Goal: Information Seeking & Learning: Learn about a topic

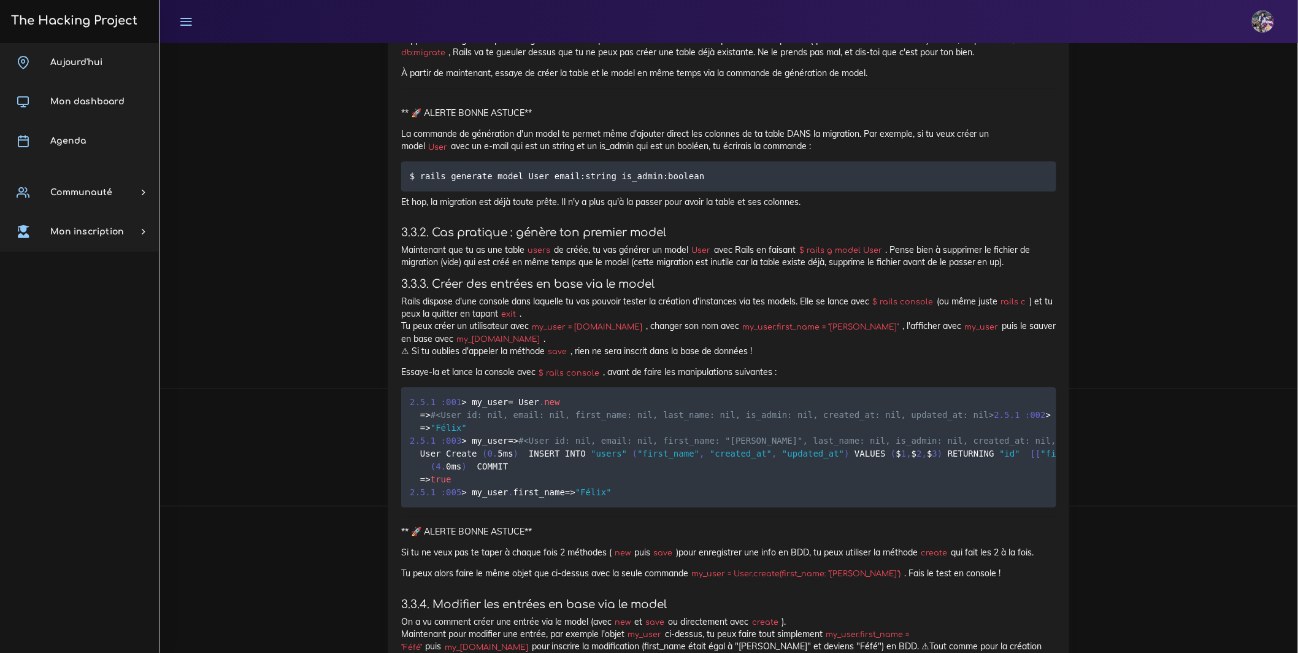
scroll to position [9532, 0]
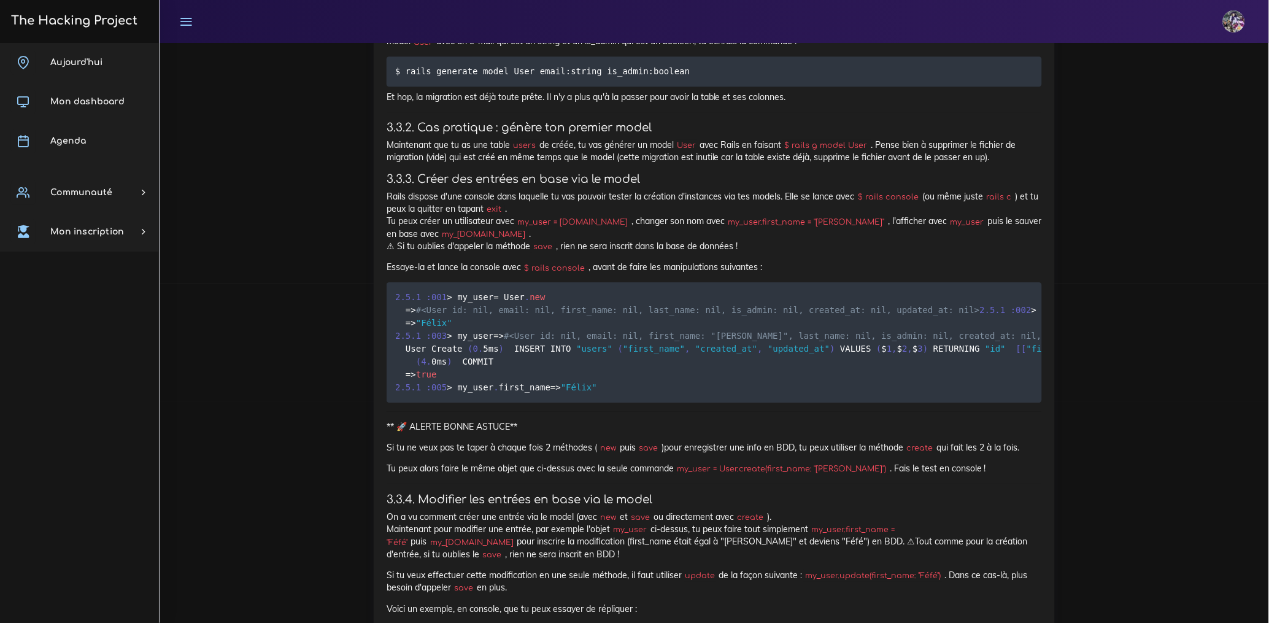
scroll to position [9752, 0]
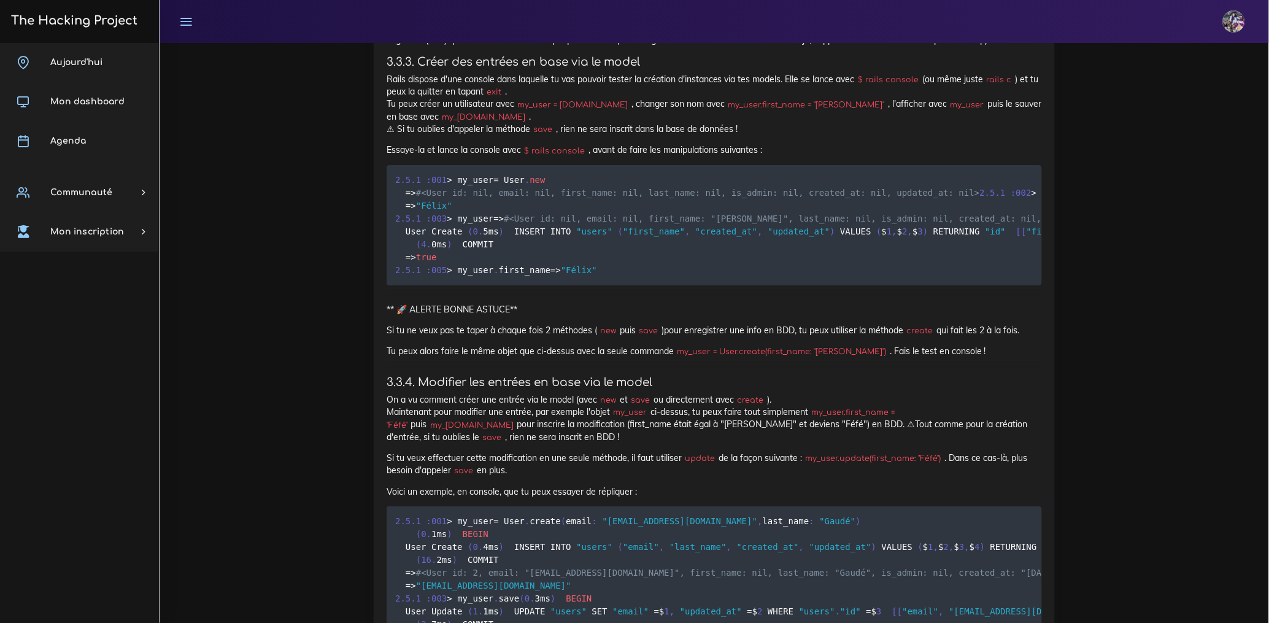
drag, startPoint x: 401, startPoint y: 219, endPoint x: 1015, endPoint y: 255, distance: 615.2
copy p "Une fois que l'on a fait ses migrations pour sa base de données, nous allons cr…"
drag, startPoint x: 414, startPoint y: 296, endPoint x: 651, endPoint y: 281, distance: 237.9
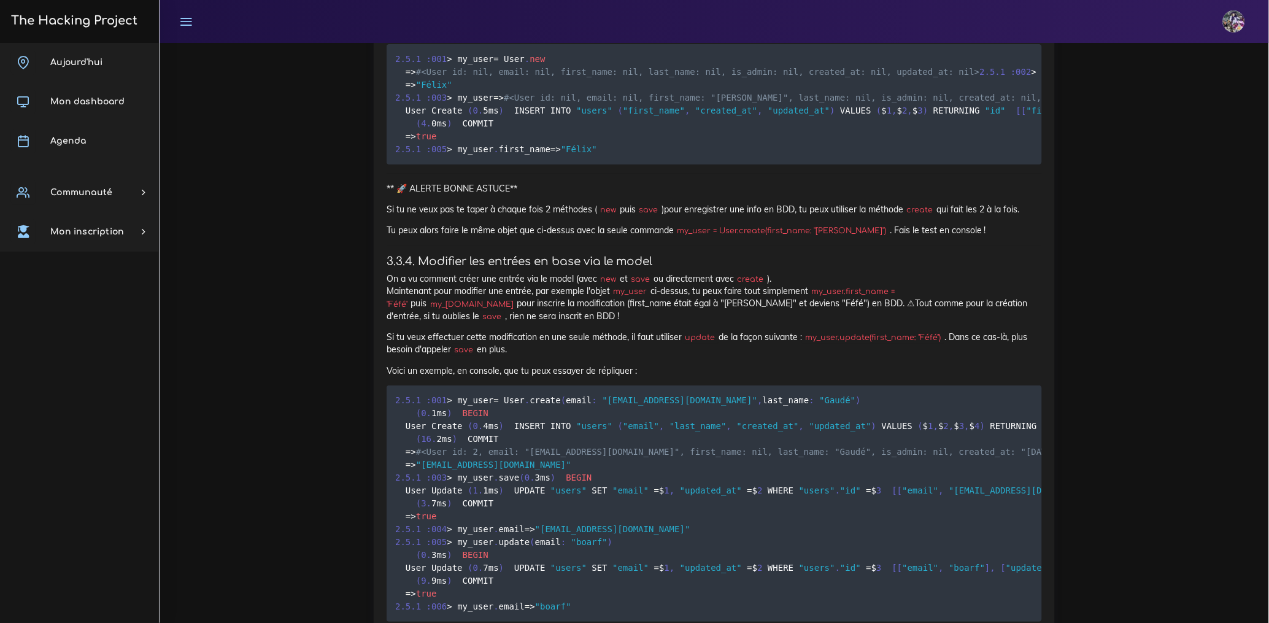
scroll to position [9849, 0]
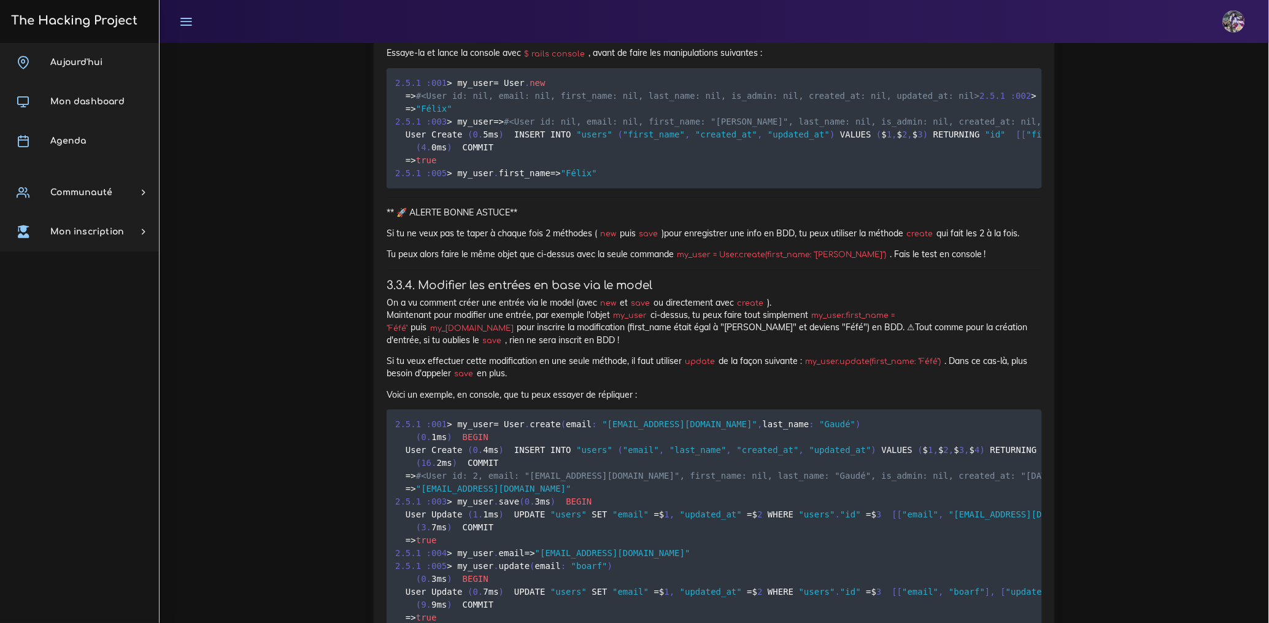
drag, startPoint x: 379, startPoint y: 319, endPoint x: 776, endPoint y: 404, distance: 406.5
drag, startPoint x: 390, startPoint y: 177, endPoint x: 745, endPoint y: 395, distance: 417.2
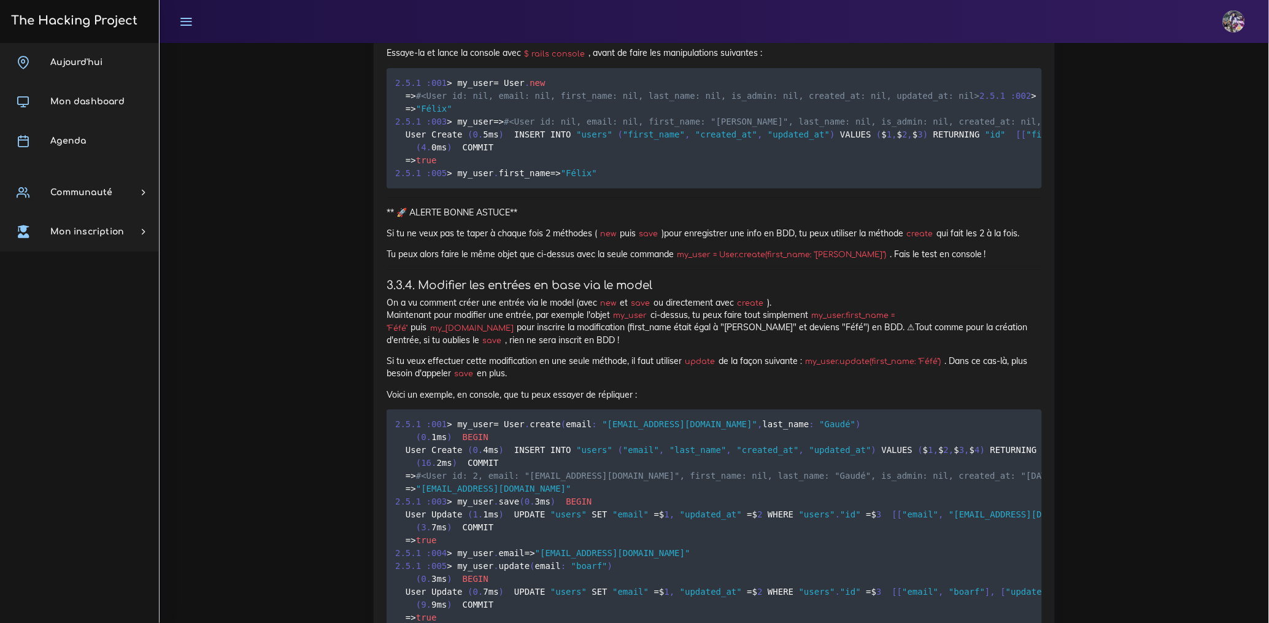
drag, startPoint x: 389, startPoint y: 178, endPoint x: 701, endPoint y: 407, distance: 387.2
copy div "Lo ip dolor s'ametcon a'eli seddo eiusm temp in utlab Etdo , magna aliquae adm …"
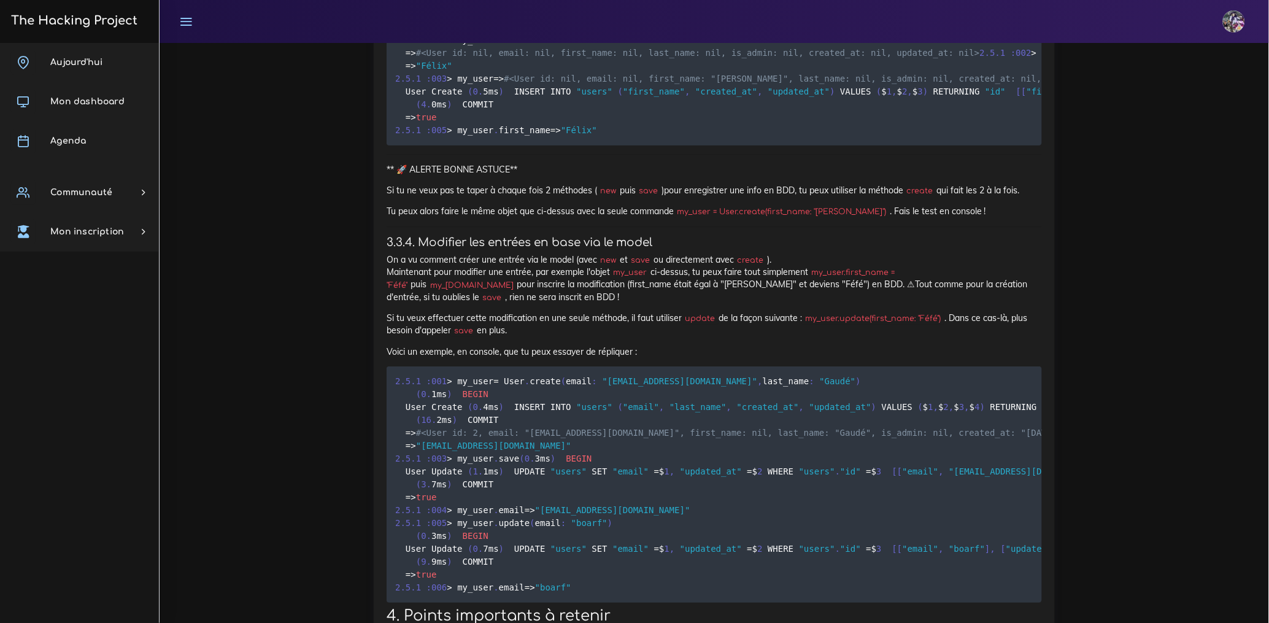
scroll to position [9899, 0]
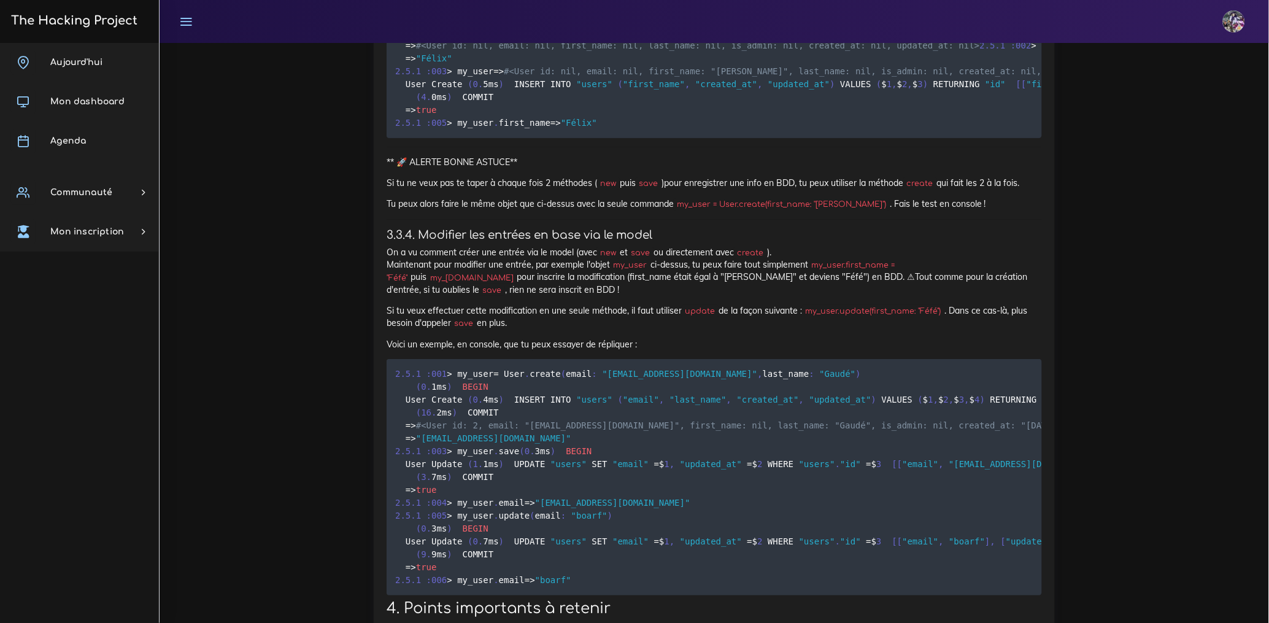
drag, startPoint x: 383, startPoint y: 370, endPoint x: 927, endPoint y: 464, distance: 552.4
copy div "** ⚠️ ALERTE ERREUR COMMUNE** On te l'a dit, en Rails c'est "Convention over co…"
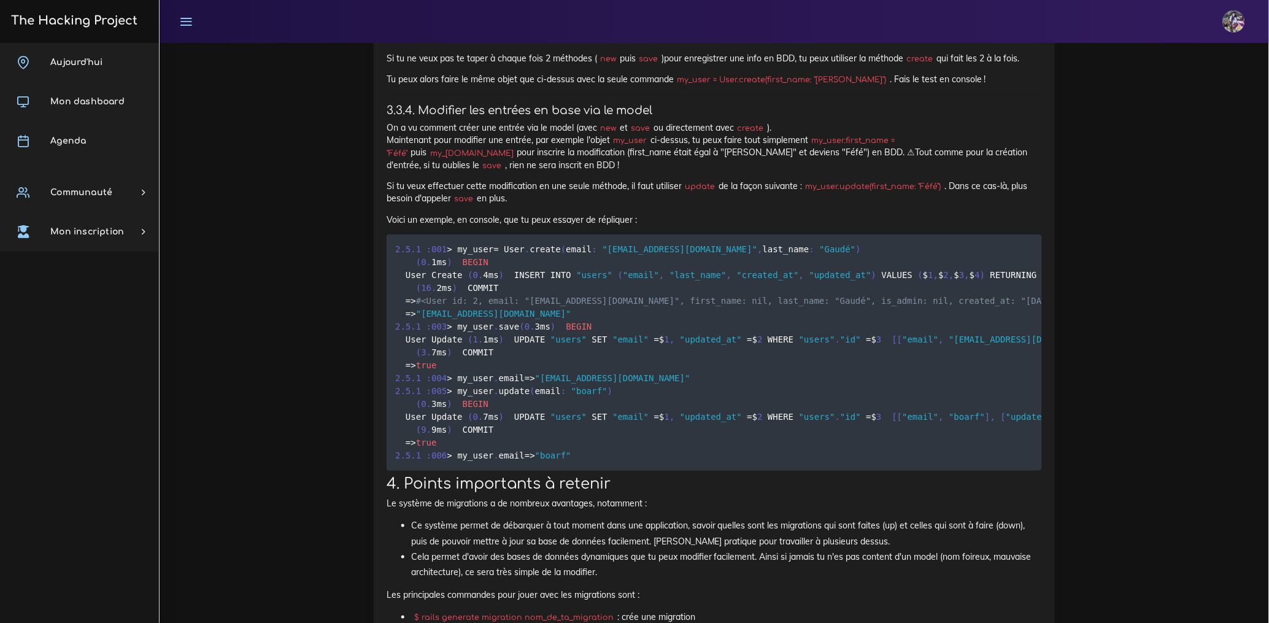
scroll to position [10024, 0]
drag, startPoint x: 635, startPoint y: 443, endPoint x: 645, endPoint y: 458, distance: 17.7
drag, startPoint x: 651, startPoint y: 461, endPoint x: 542, endPoint y: 463, distance: 108.6
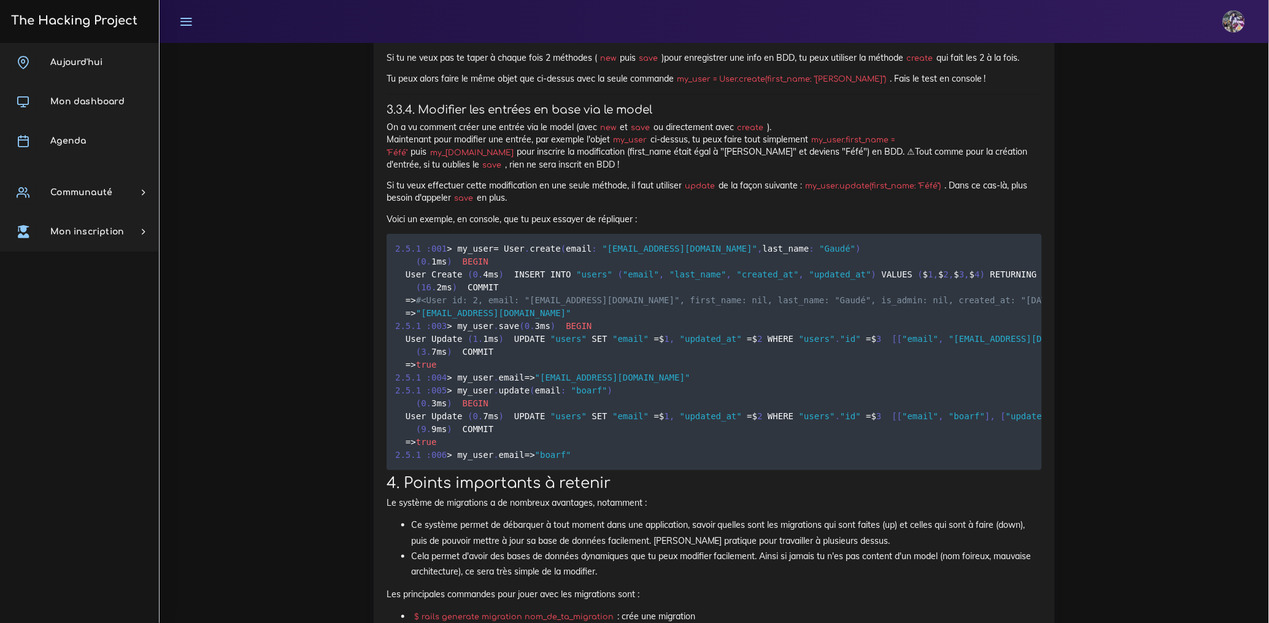
drag, startPoint x: 610, startPoint y: 452, endPoint x: 639, endPoint y: 467, distance: 32.7
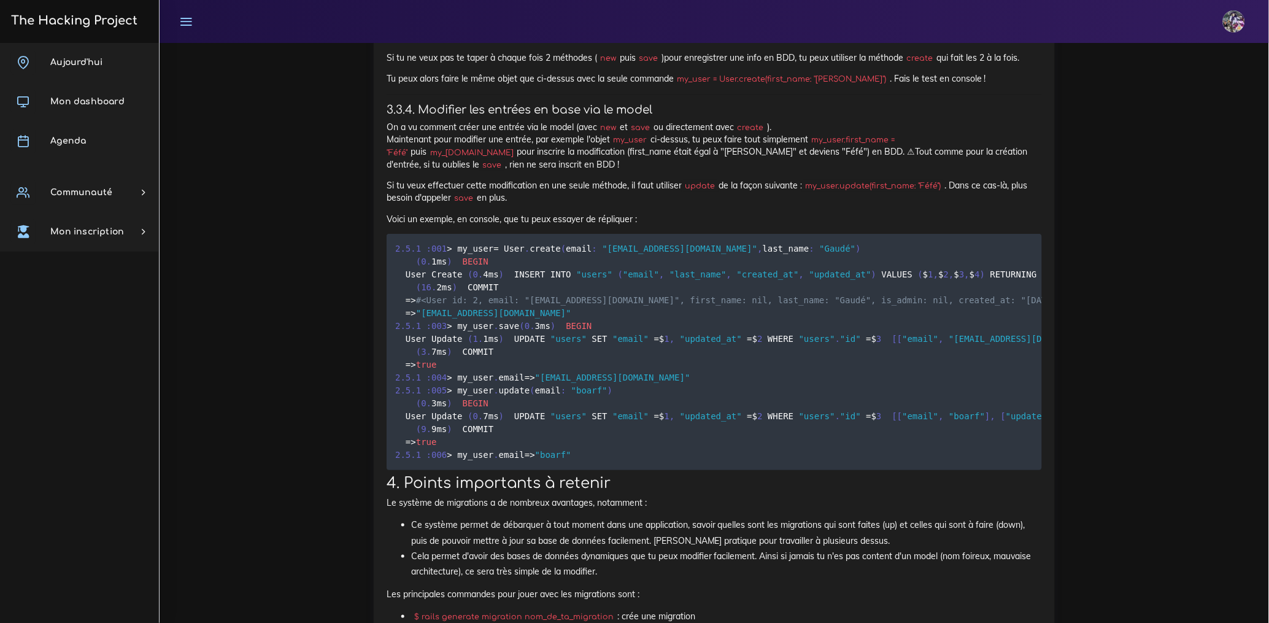
drag, startPoint x: 388, startPoint y: 397, endPoint x: 663, endPoint y: 418, distance: 275.7
copy p "Pour créer un model, Rails a une commande spéciale. Comme tout model est forcém…"
drag, startPoint x: 603, startPoint y: 458, endPoint x: 398, endPoint y: 461, distance: 204.3
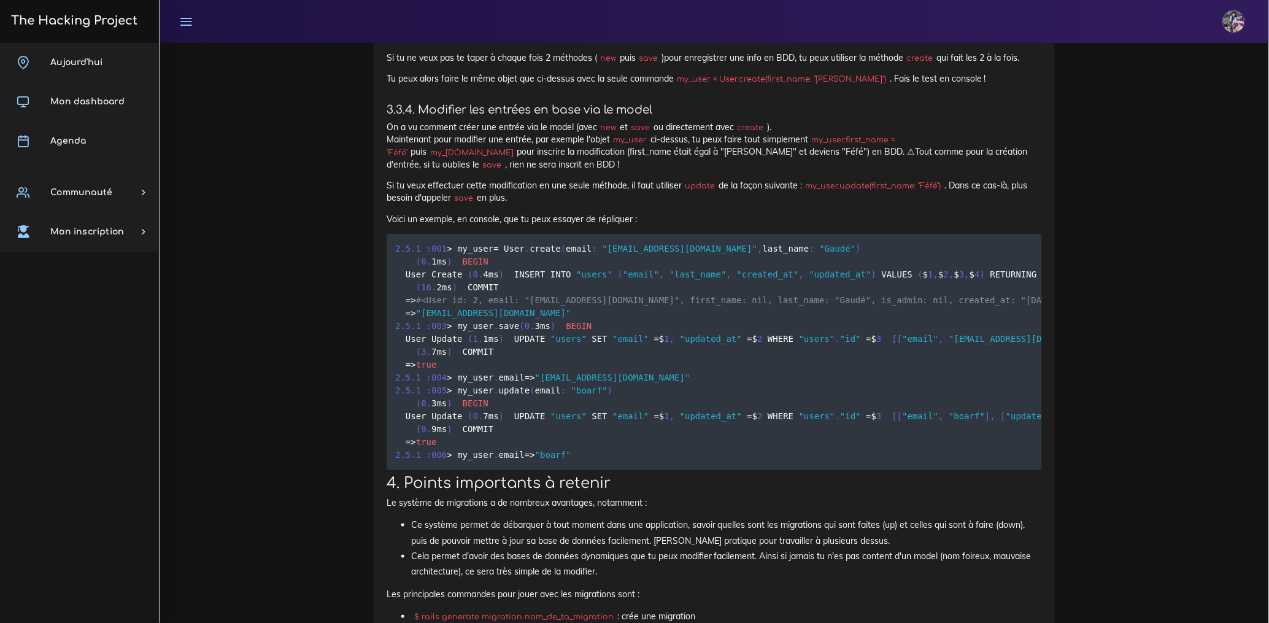
drag, startPoint x: 609, startPoint y: 460, endPoint x: 377, endPoint y: 461, distance: 232.5
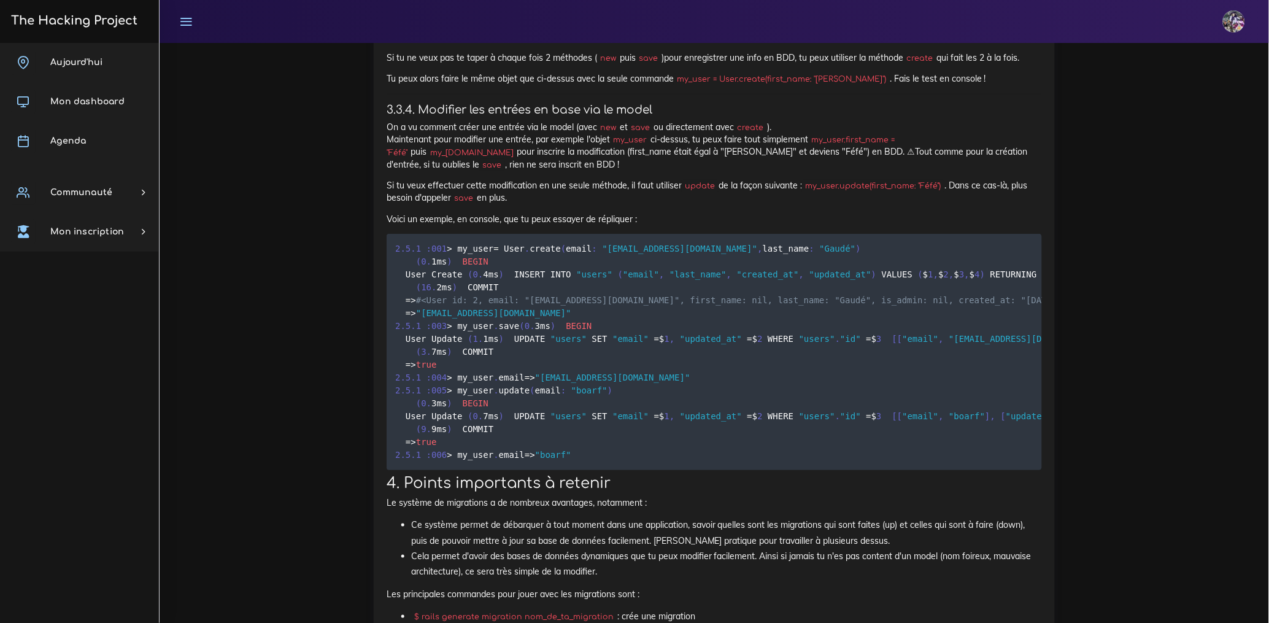
copy code "$ rails generate model NomDeTonModel"
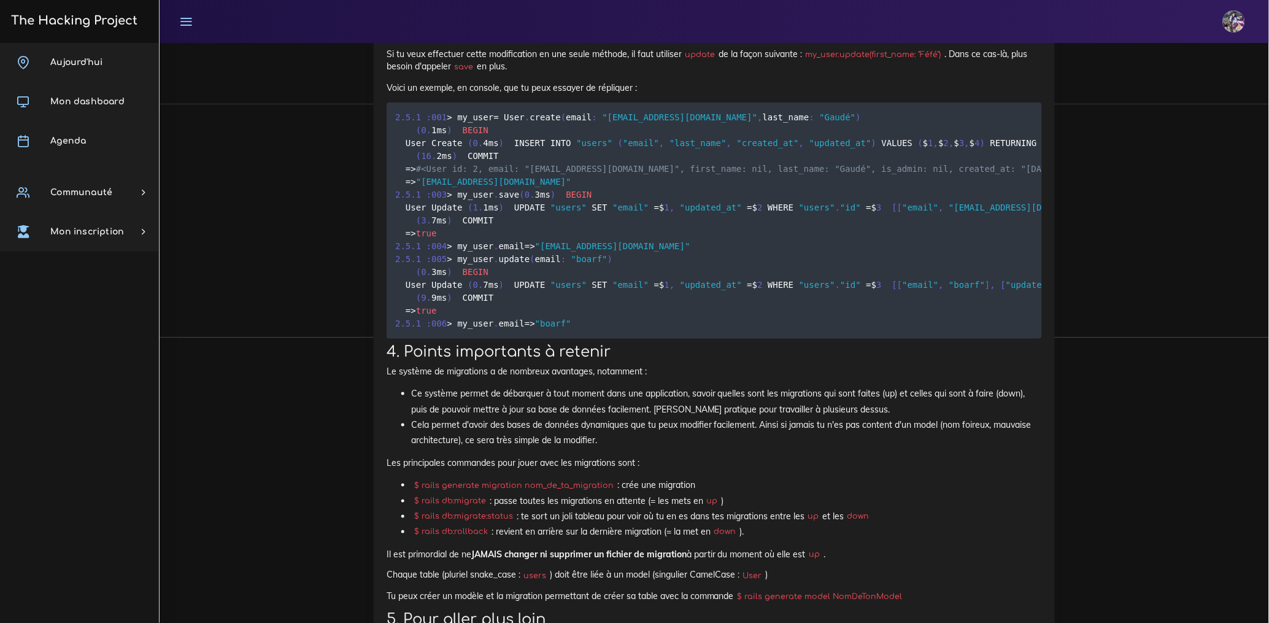
scroll to position [10364, 0]
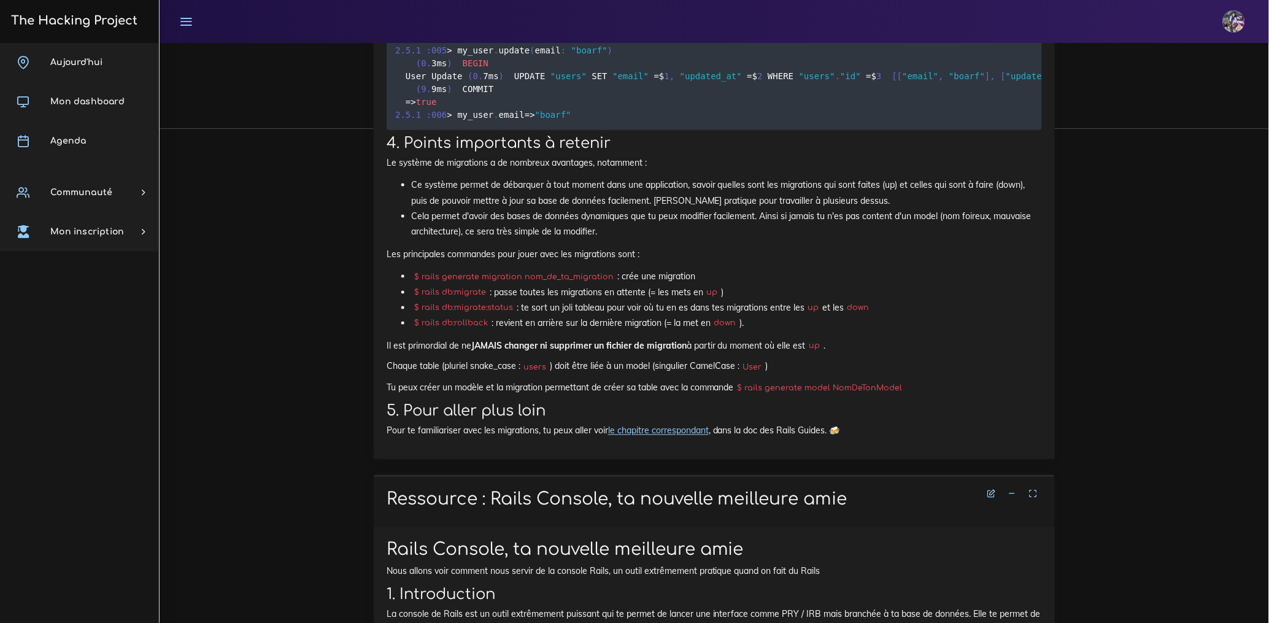
drag, startPoint x: 388, startPoint y: 178, endPoint x: 652, endPoint y: 266, distance: 278.0
copy div "Quand on débute, on a tendance à ajouter des migrations à la va-vite sans compr…"
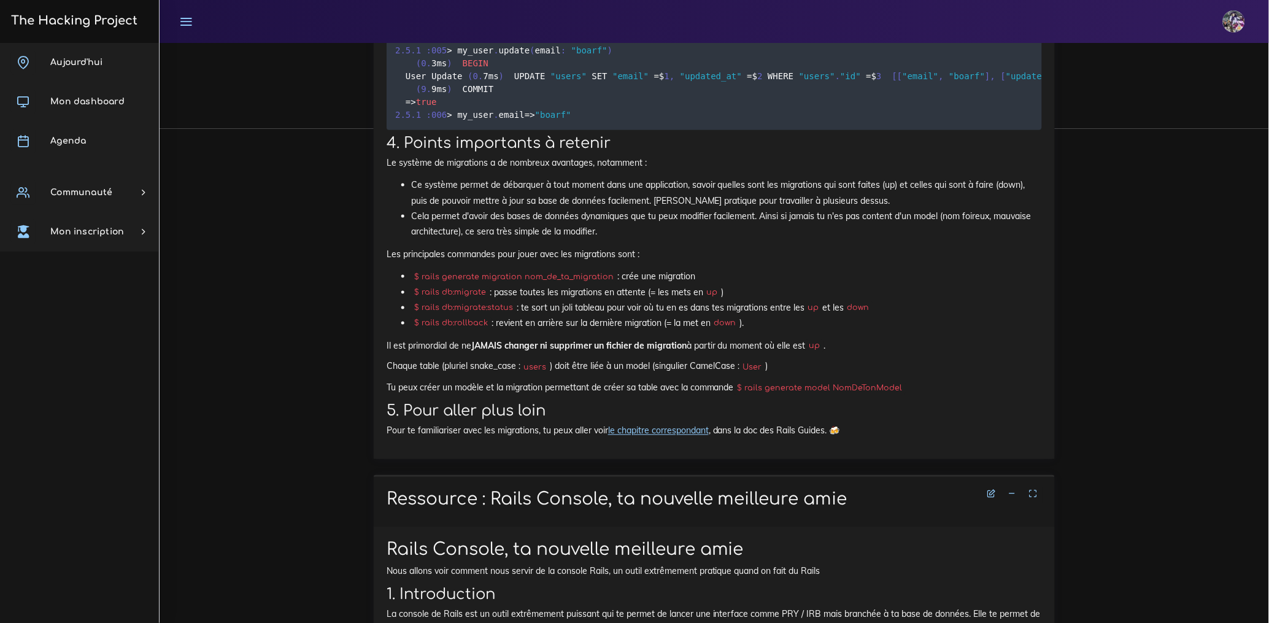
drag, startPoint x: 387, startPoint y: 314, endPoint x: 845, endPoint y: 404, distance: 467.1
drag, startPoint x: 388, startPoint y: 289, endPoint x: 865, endPoint y: 377, distance: 484.7
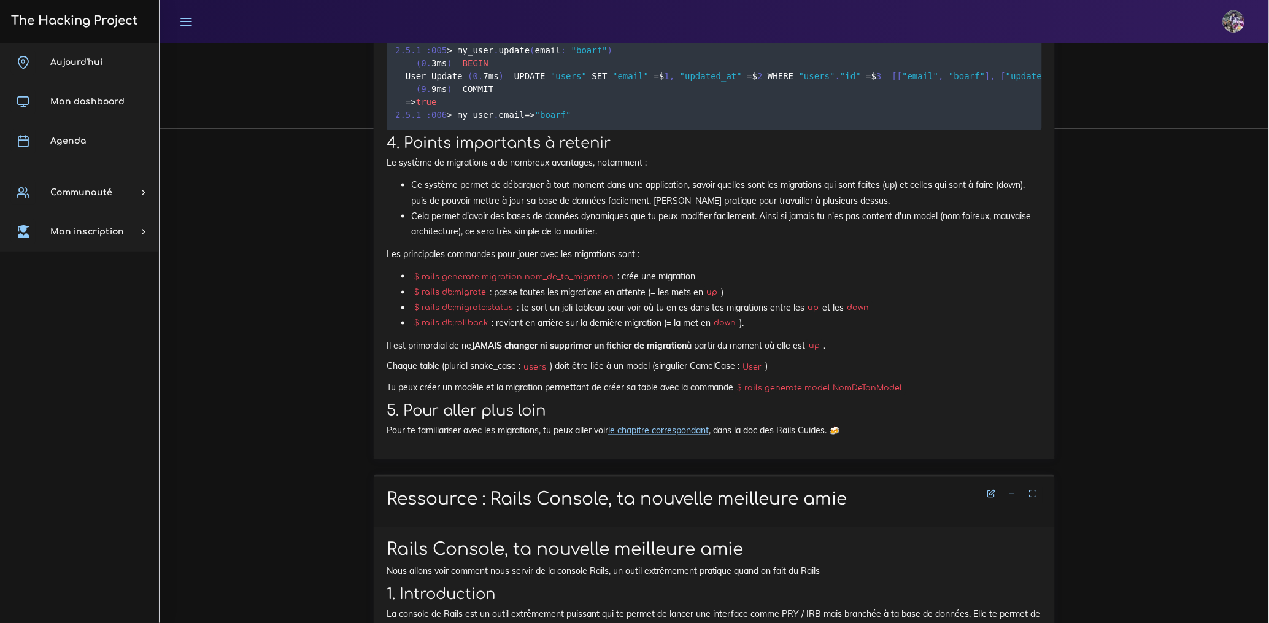
copy div "** 🚀 ALERTE BONNE ASTUCE** La commande de génération d'un model te permet même …"
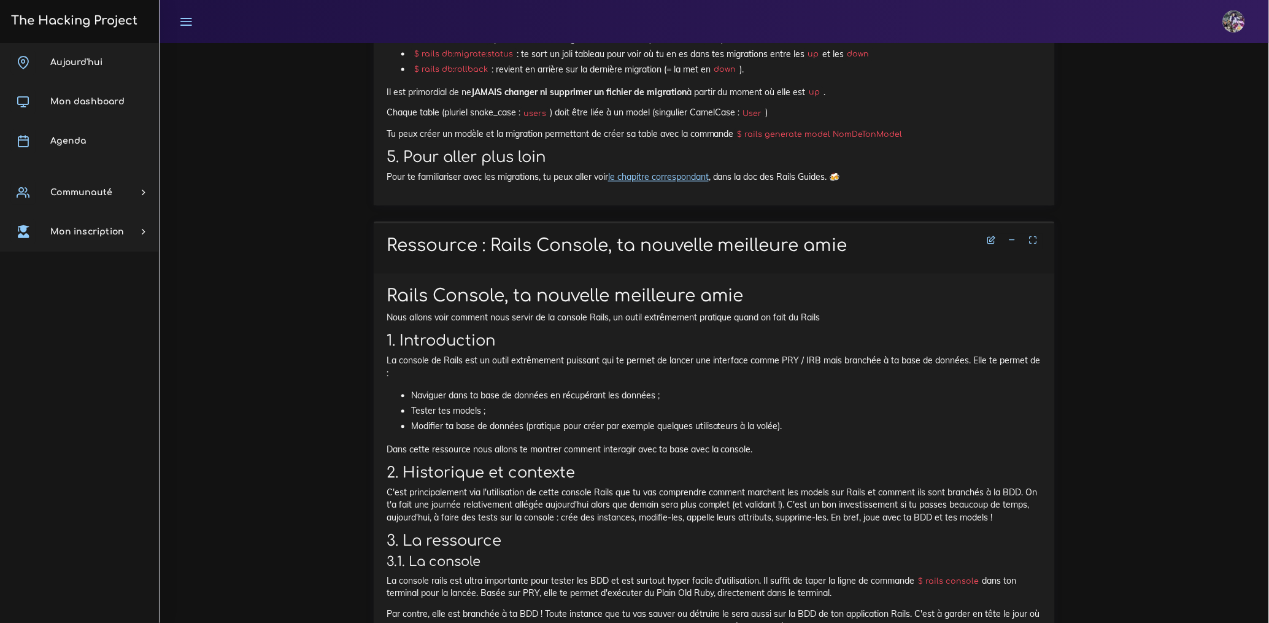
scroll to position [10618, 0]
drag, startPoint x: 585, startPoint y: 225, endPoint x: 449, endPoint y: 215, distance: 136.6
drag, startPoint x: 929, startPoint y: 183, endPoint x: 996, endPoint y: 209, distance: 71.9
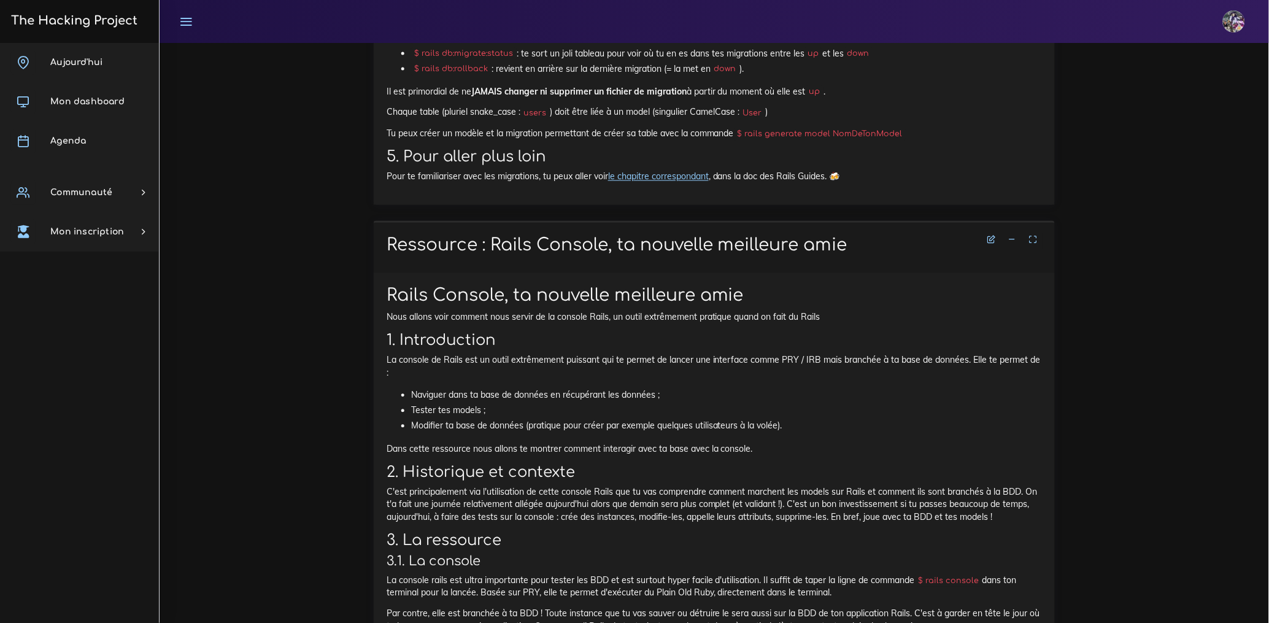
copy p "Pense bien à supprimer le fichier de migration (vide) qui est créé en même temp…"
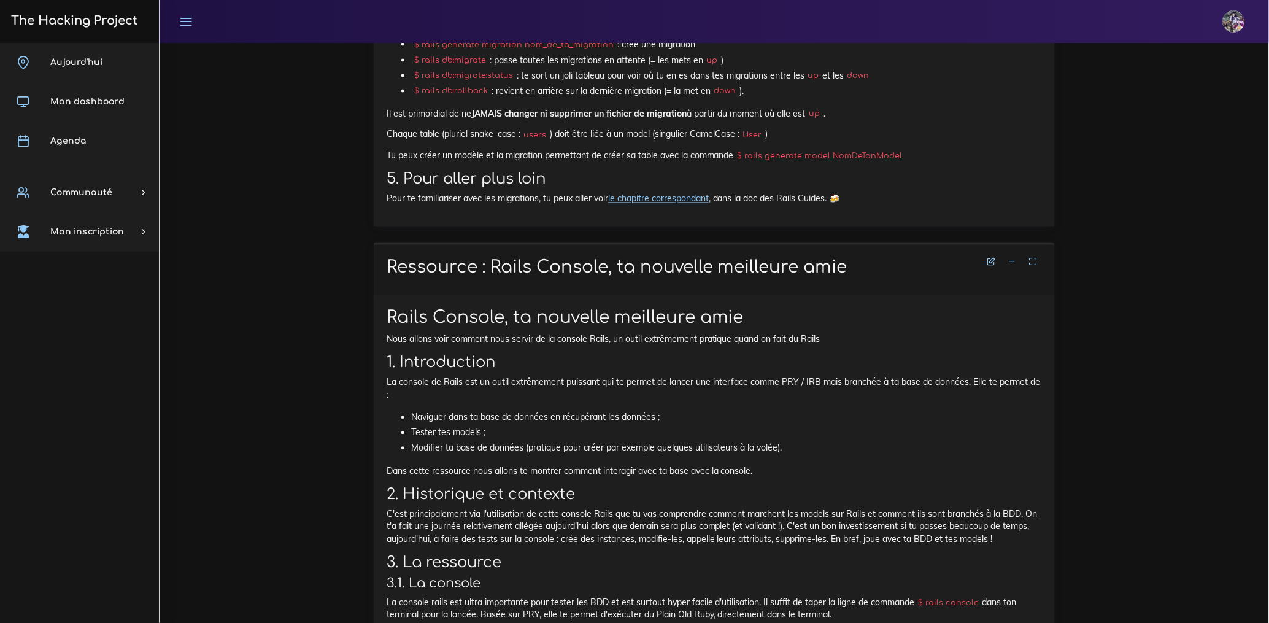
scroll to position [10599, 0]
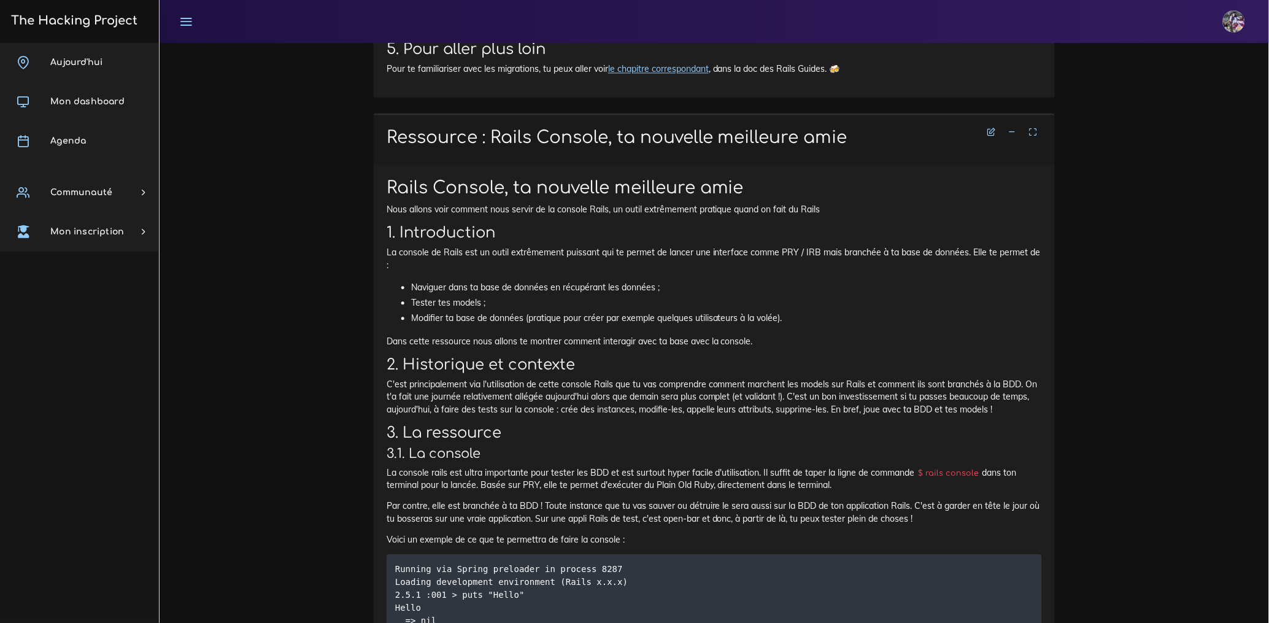
scroll to position [10734, 0]
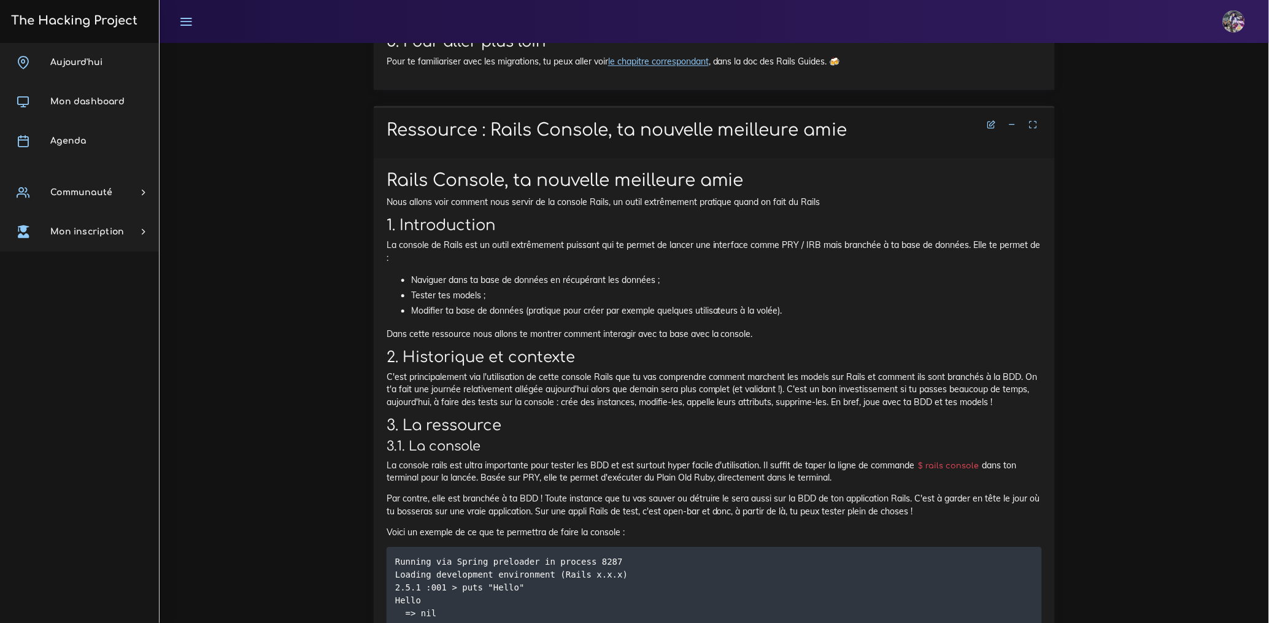
drag, startPoint x: 389, startPoint y: 139, endPoint x: 780, endPoint y: 202, distance: 396.4
copy p "Rails dispose d'une console dans laquelle tu vas pouvoir tester la création d'i…"
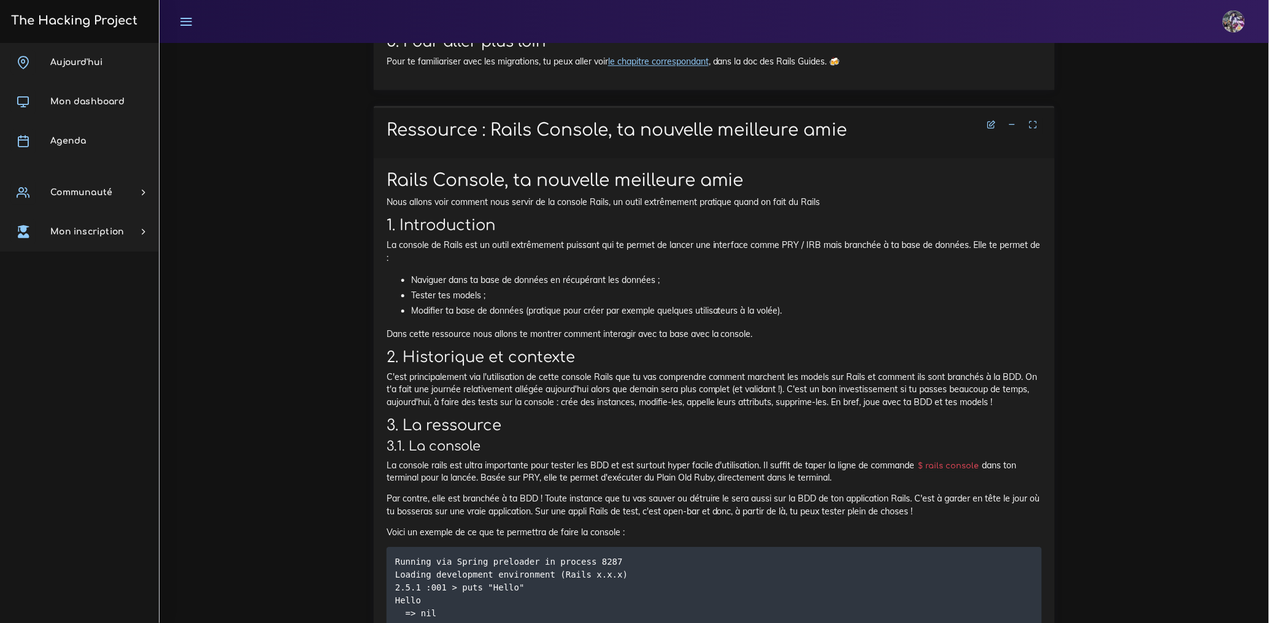
drag, startPoint x: 606, startPoint y: 228, endPoint x: 379, endPoint y: 228, distance: 226.4
drag, startPoint x: 390, startPoint y: 228, endPoint x: 606, endPoint y: 232, distance: 215.4
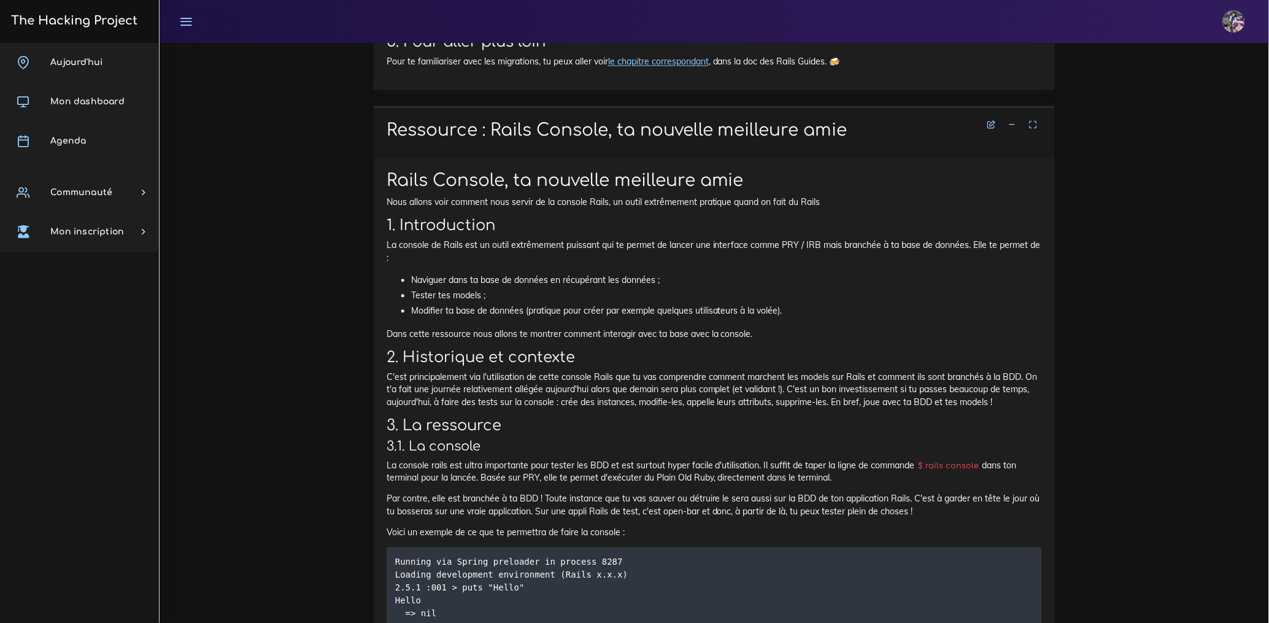
drag, startPoint x: 395, startPoint y: 258, endPoint x: 460, endPoint y: 330, distance: 96.5
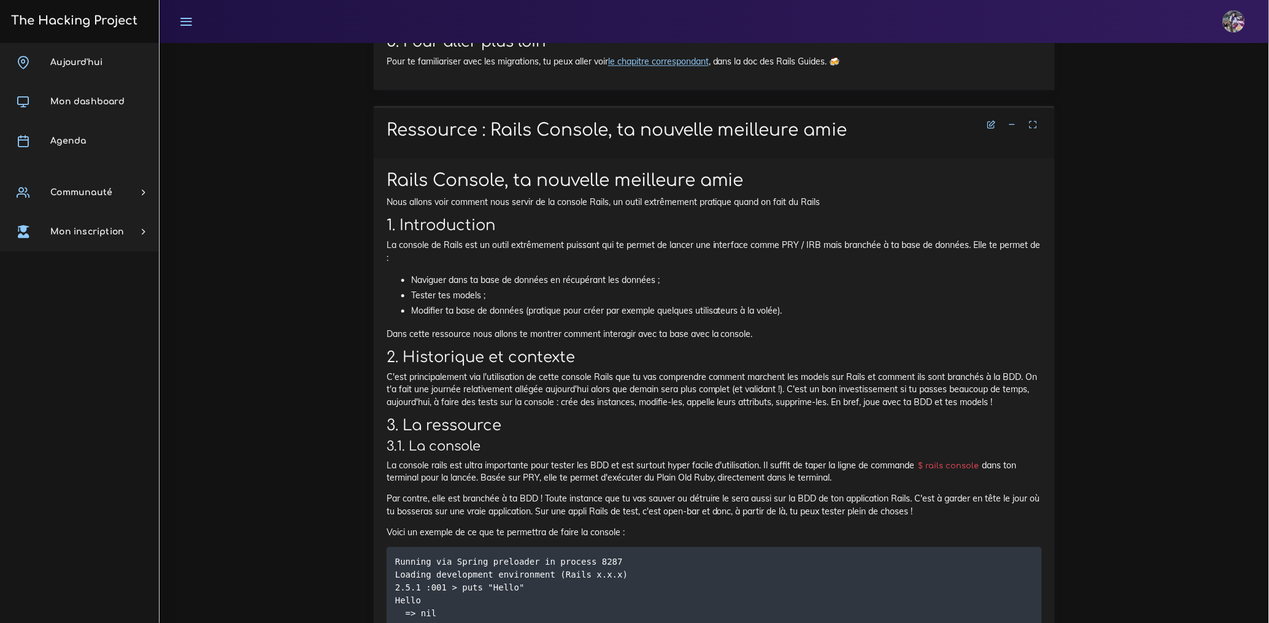
drag, startPoint x: 391, startPoint y: 256, endPoint x: 417, endPoint y: 264, distance: 27.0
drag, startPoint x: 395, startPoint y: 258, endPoint x: 588, endPoint y: 410, distance: 246.0
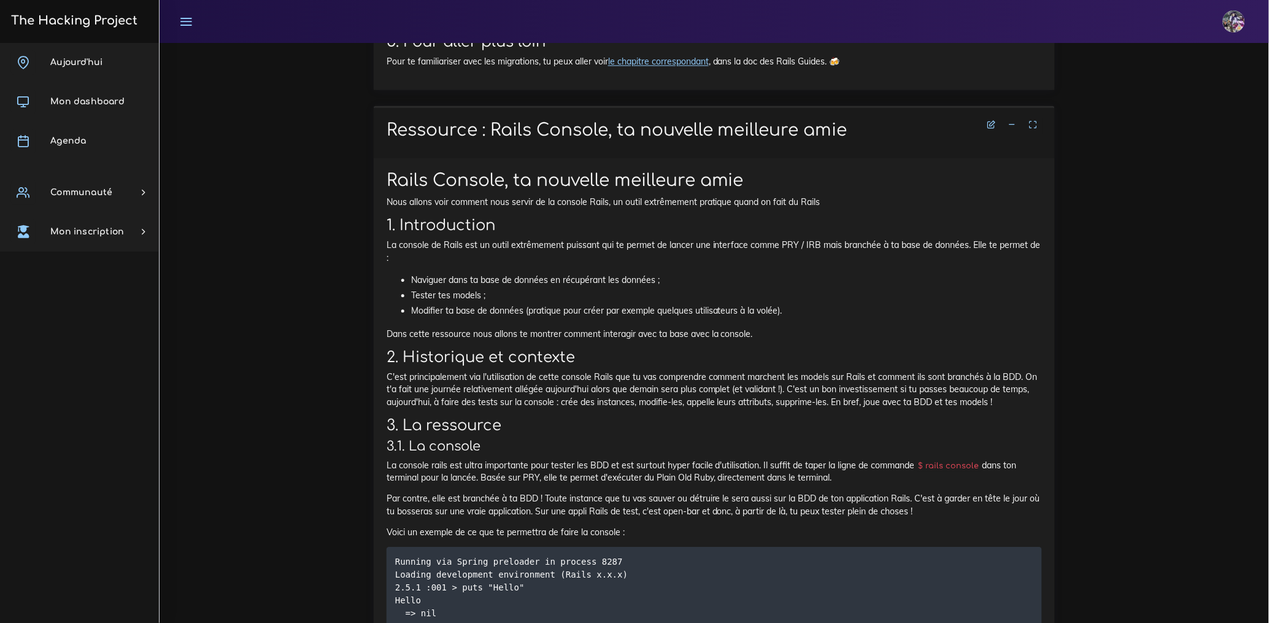
drag, startPoint x: 395, startPoint y: 260, endPoint x: 585, endPoint y: 410, distance: 242.4
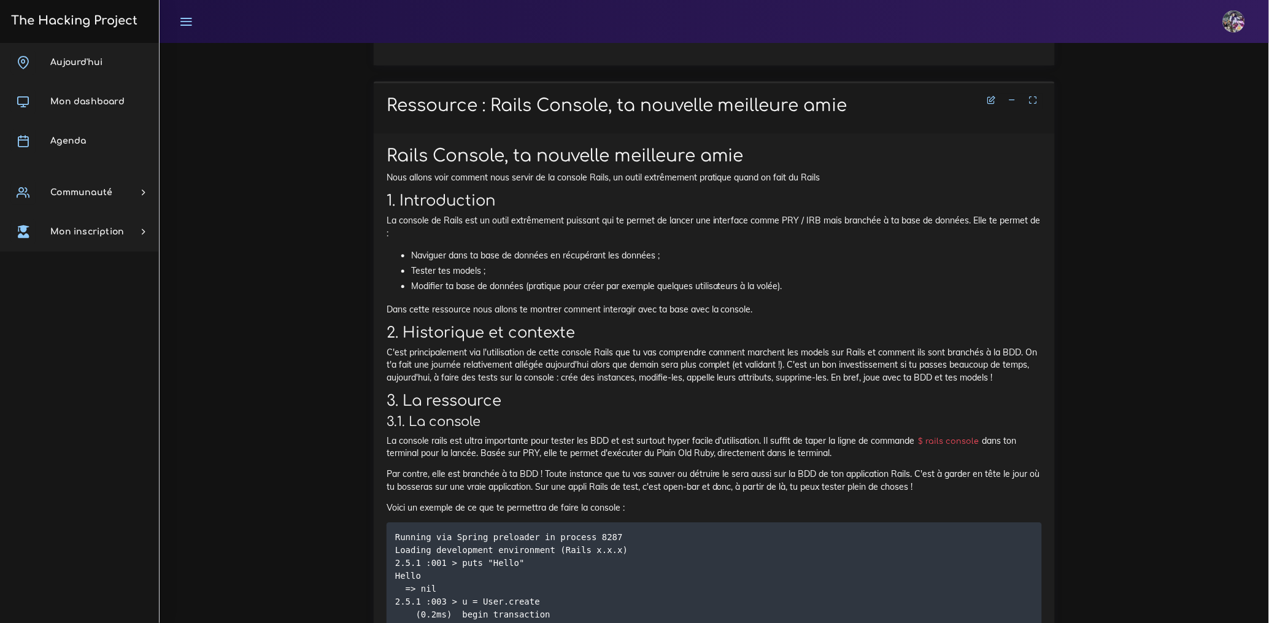
scroll to position [10886, 0]
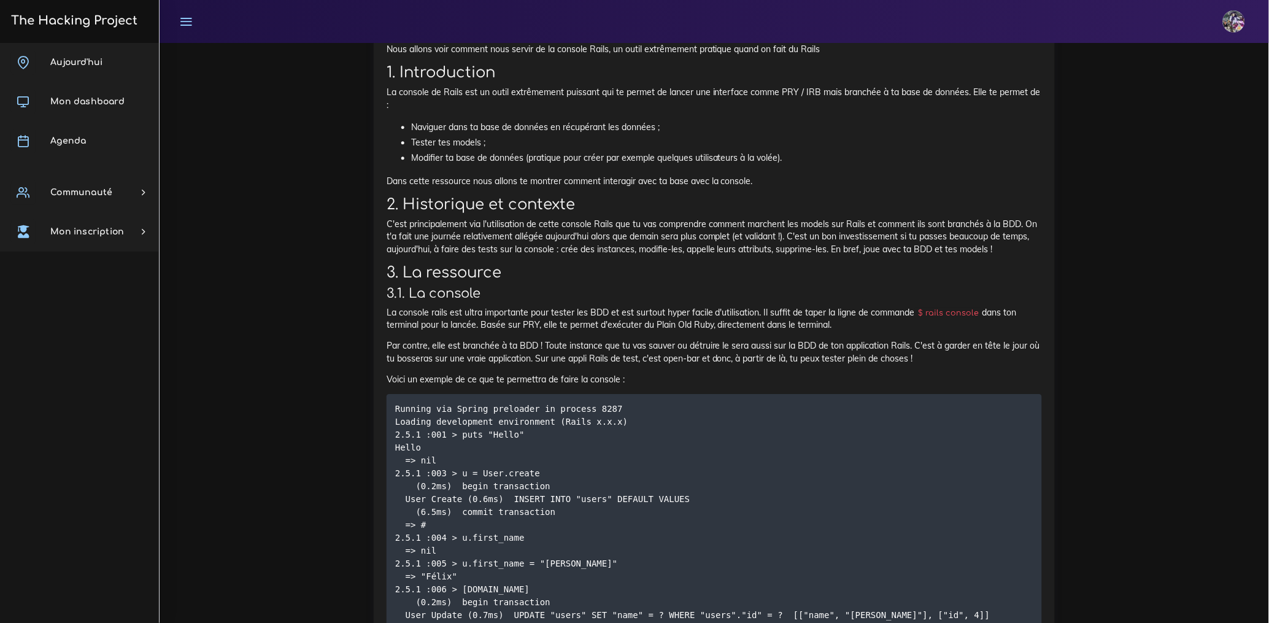
drag, startPoint x: 388, startPoint y: 310, endPoint x: 984, endPoint y: 345, distance: 597.4
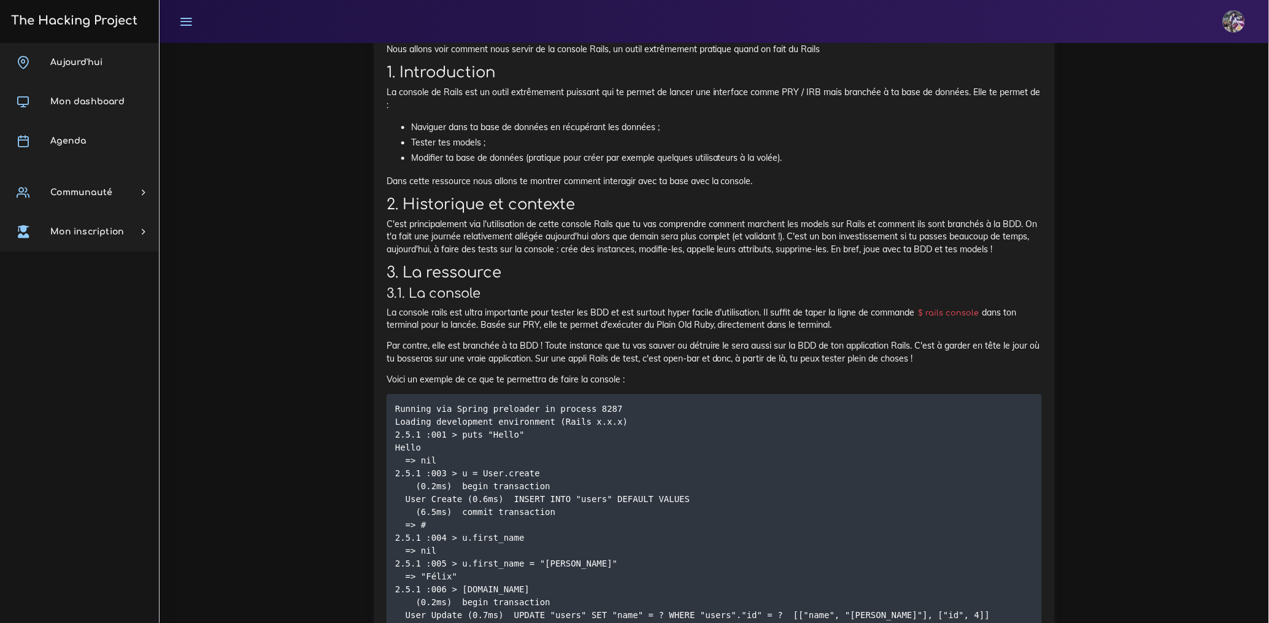
drag, startPoint x: 386, startPoint y: 310, endPoint x: 1007, endPoint y: 377, distance: 624.6
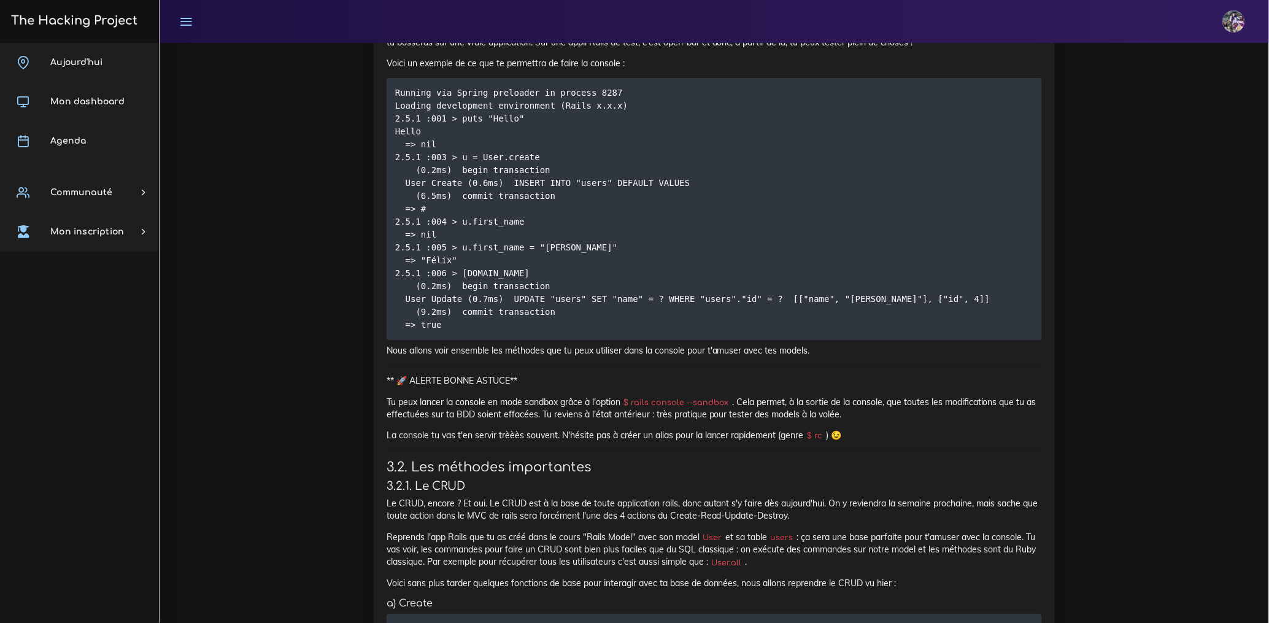
scroll to position [11212, 0]
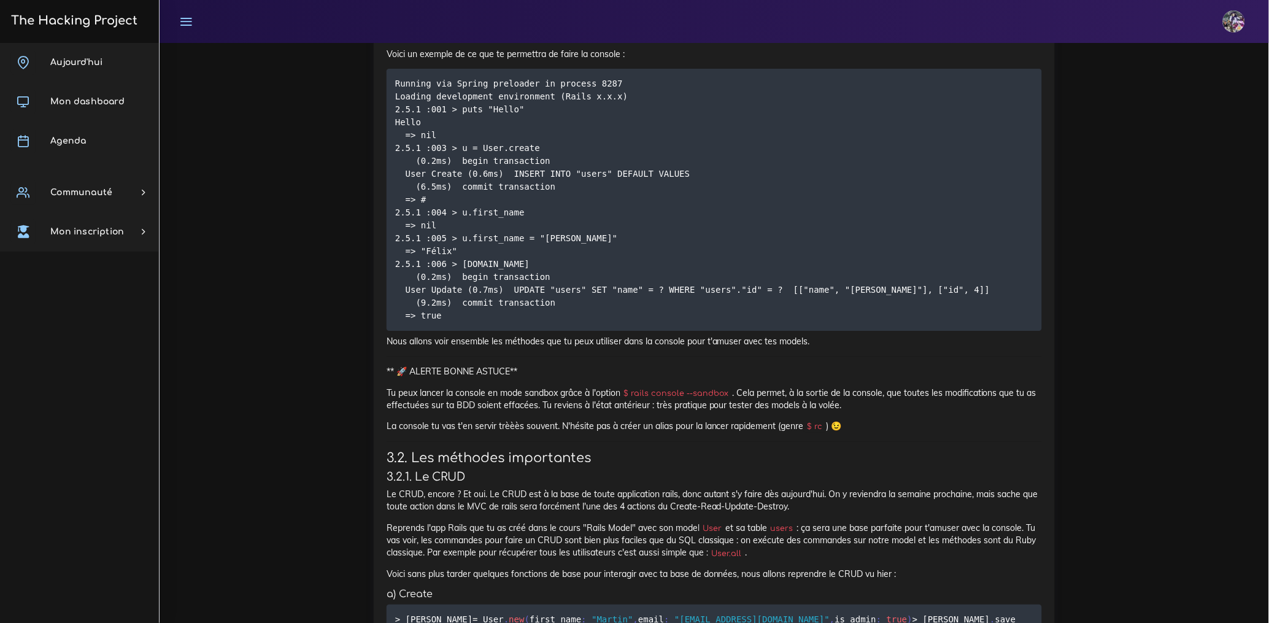
drag, startPoint x: 393, startPoint y: 96, endPoint x: 588, endPoint y: 147, distance: 202.2
drag, startPoint x: 388, startPoint y: 164, endPoint x: 594, endPoint y: 180, distance: 206.2
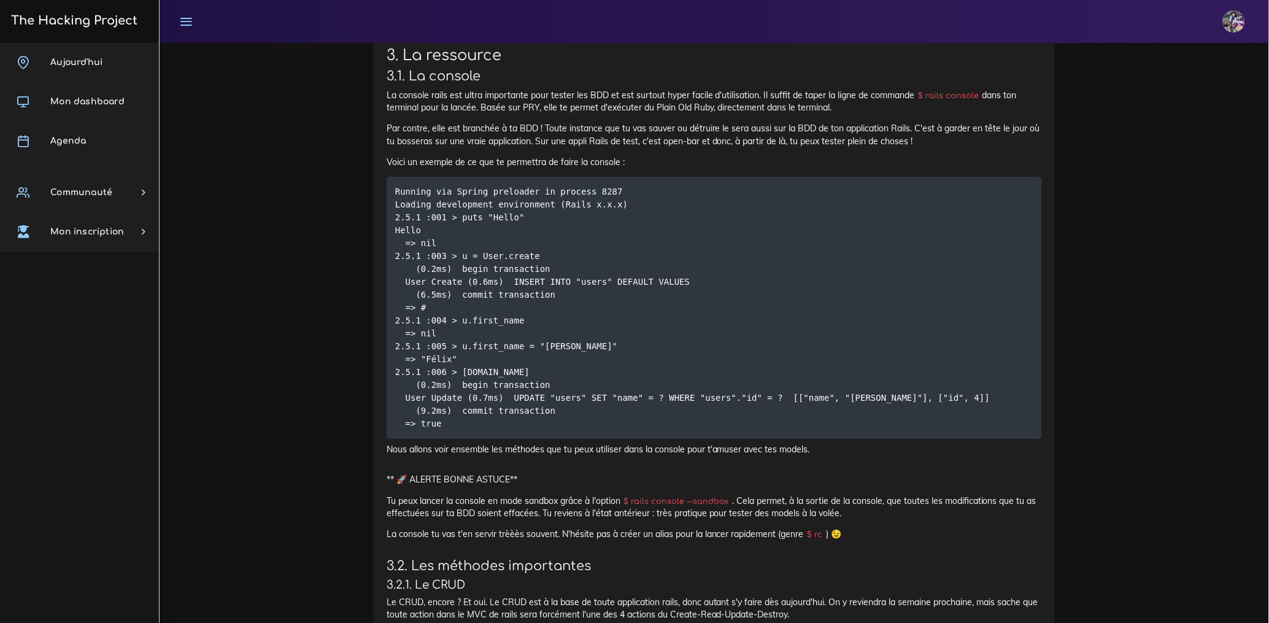
scroll to position [11102, 0]
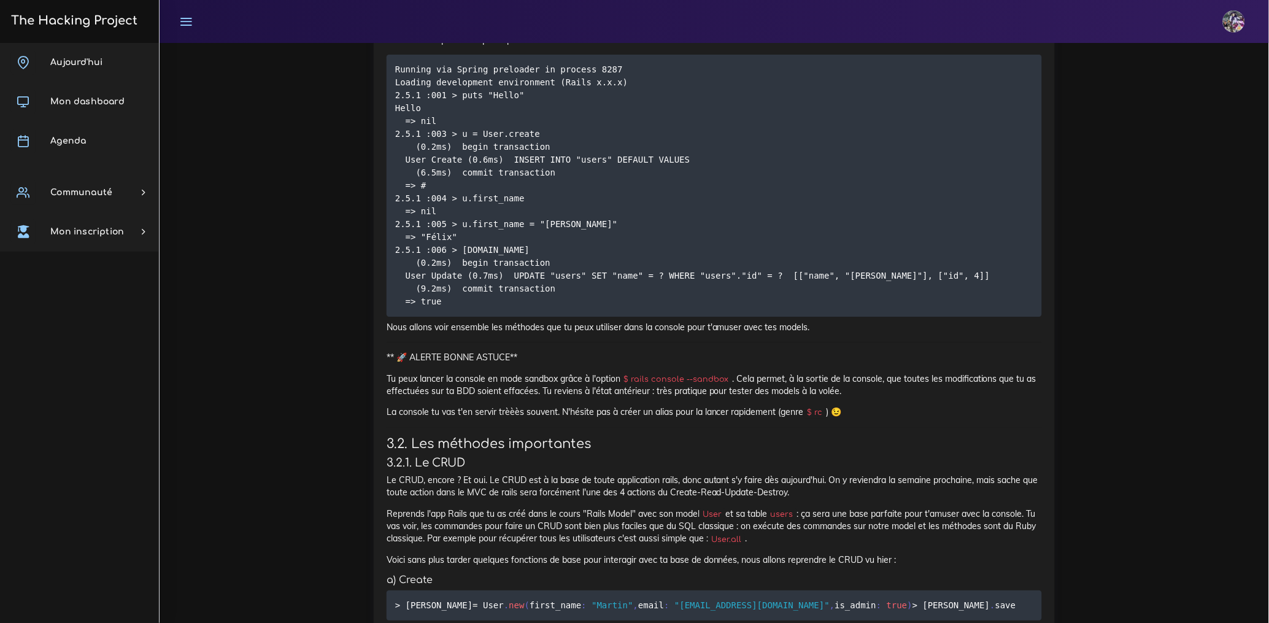
scroll to position [11226, 0]
drag, startPoint x: 396, startPoint y: 223, endPoint x: 504, endPoint y: 457, distance: 257.5
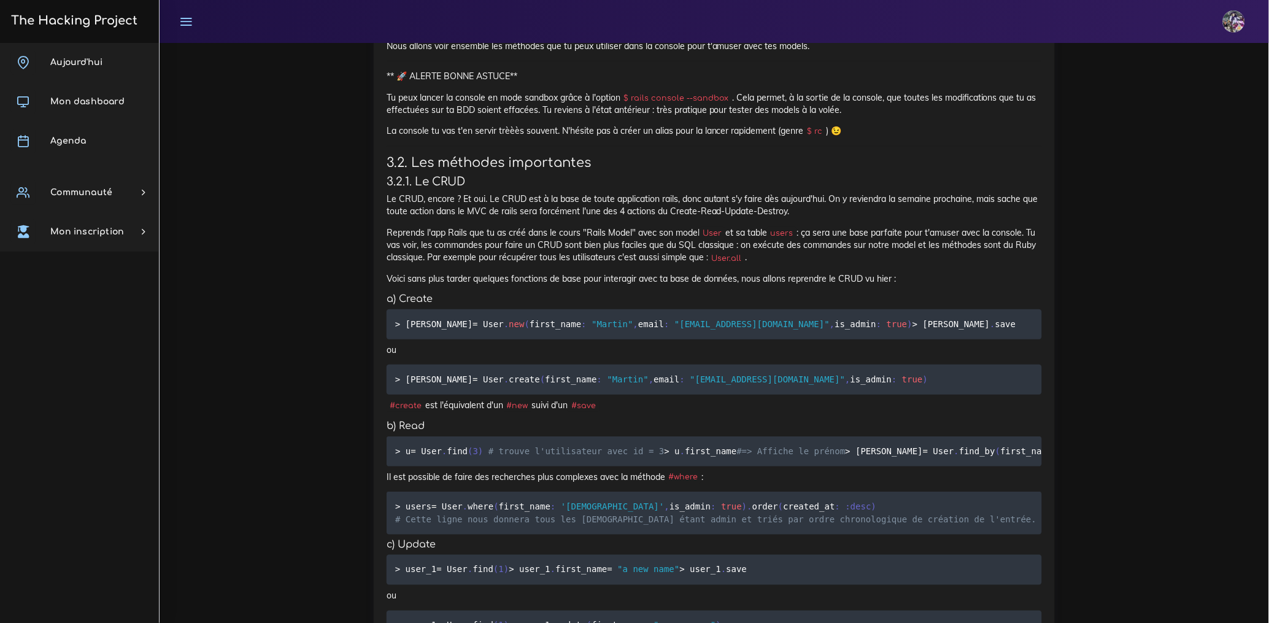
scroll to position [11509, 0]
drag, startPoint x: 387, startPoint y: 352, endPoint x: 753, endPoint y: 417, distance: 372.5
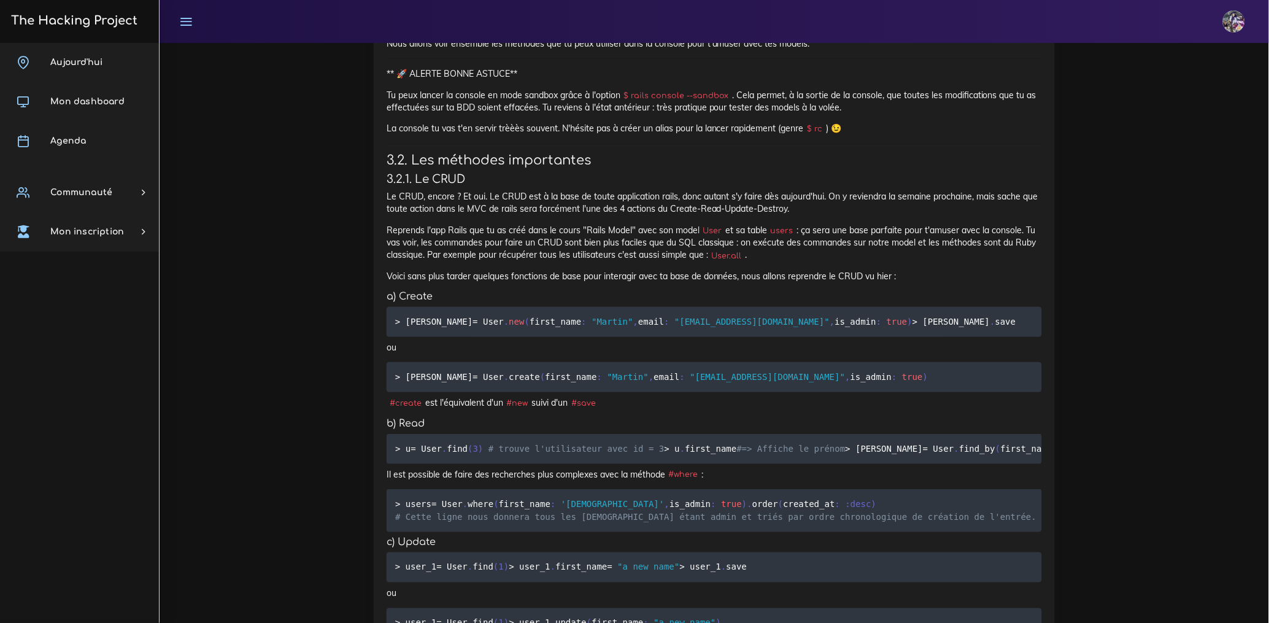
drag, startPoint x: 382, startPoint y: 348, endPoint x: 963, endPoint y: 498, distance: 599.6
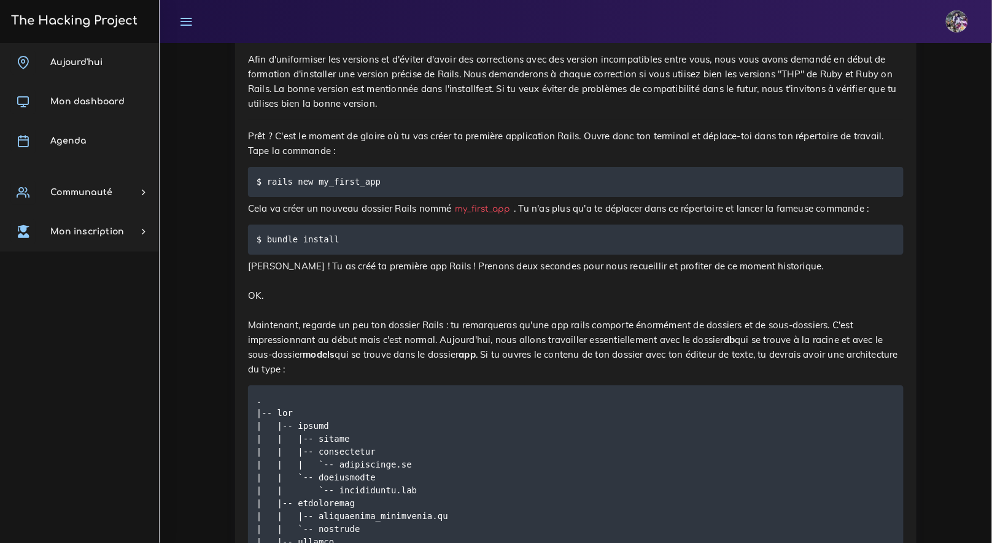
scroll to position [4284, 0]
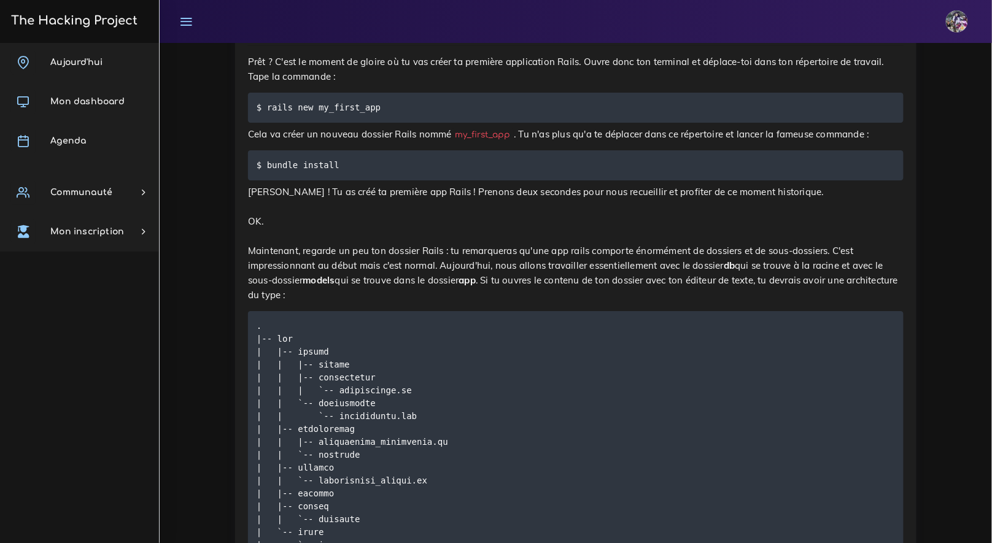
click at [407, 185] on div "Ta première application Rails Comment créer sa première application Rails. 1. I…" at bounding box center [575, 143] width 655 height 3072
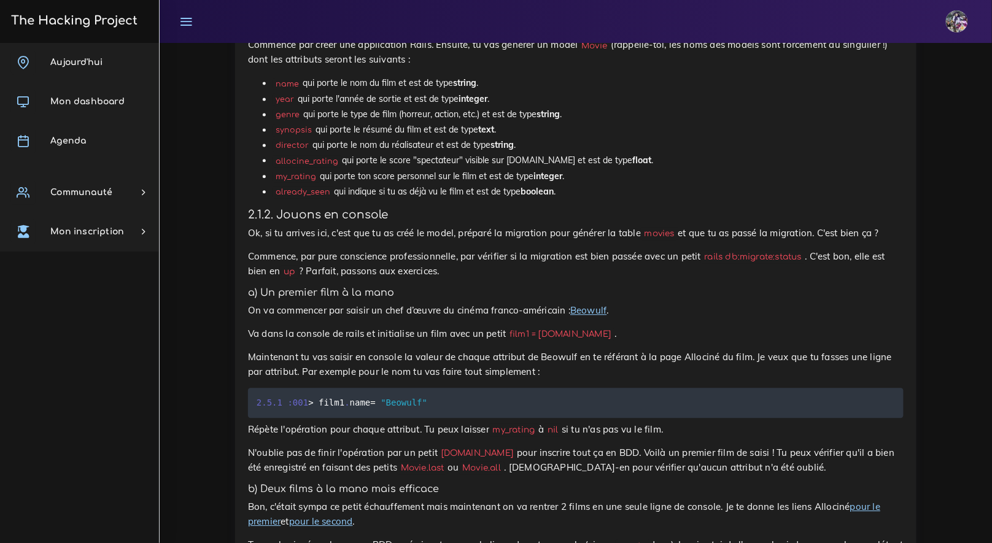
scroll to position [796, 0]
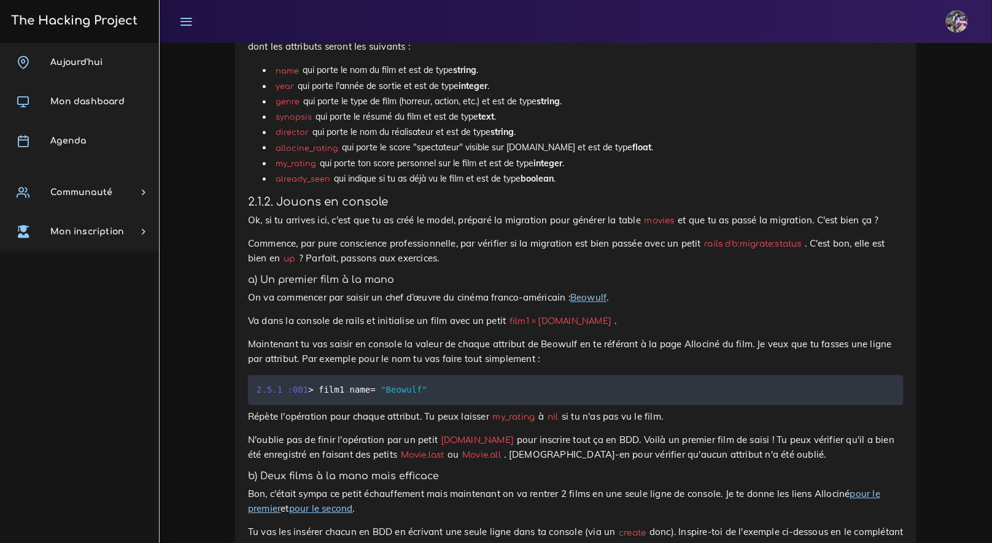
click at [593, 301] on link "Beowulf" at bounding box center [588, 297] width 36 height 12
click at [459, 285] on h5 "a) Un premier film à la mano" at bounding box center [575, 280] width 655 height 12
click at [387, 327] on p "Va dans la console de rails et initialise un film avec un petit film1 = [DOMAIN…" at bounding box center [575, 321] width 655 height 15
click at [402, 345] on p "Maintenant tu vas saisir en console la valeur de chaque attribut de Beowulf en …" at bounding box center [575, 351] width 655 height 29
